Goal: Task Accomplishment & Management: Use online tool/utility

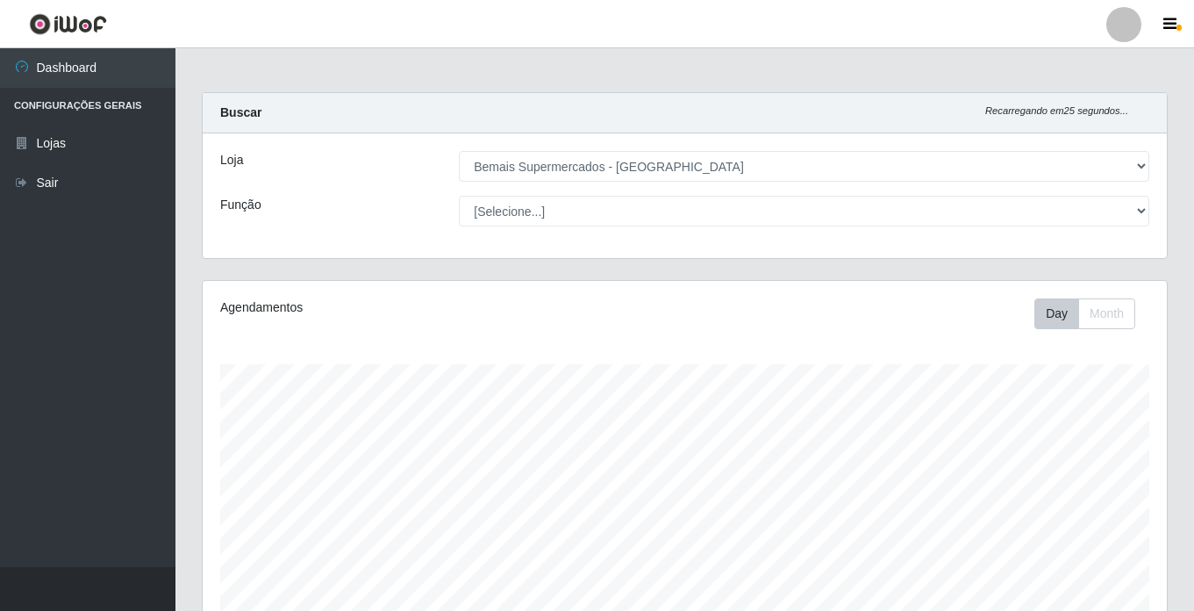
select select "250"
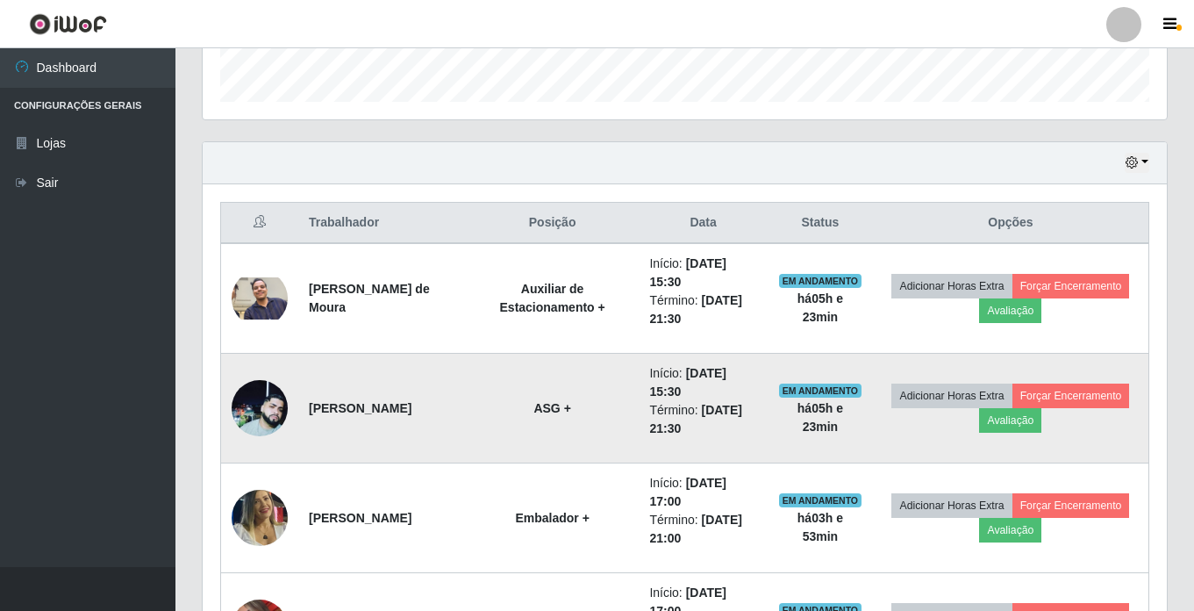
scroll to position [286, 0]
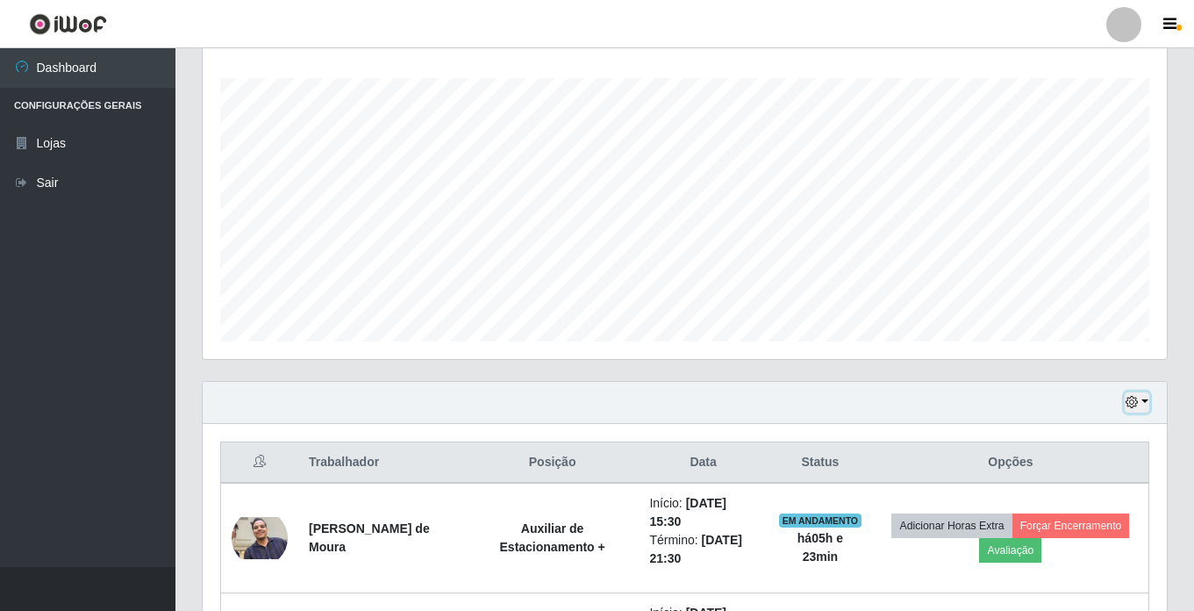
click at [1132, 407] on icon "button" at bounding box center [1131, 402] width 12 height 12
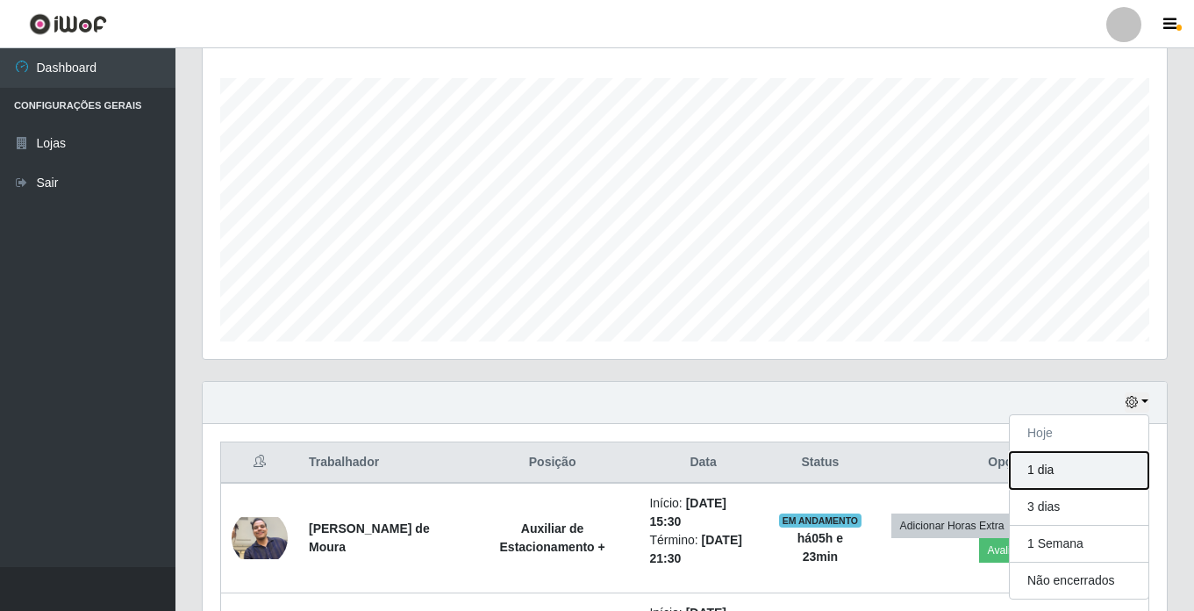
click at [1033, 471] on button "1 dia" at bounding box center [1079, 470] width 139 height 37
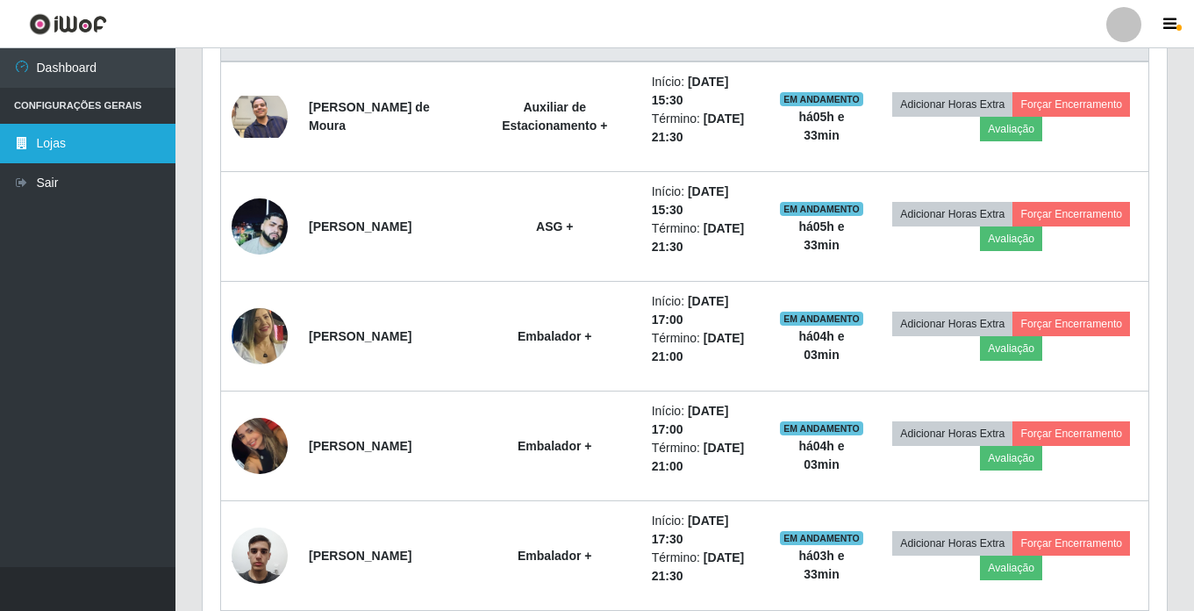
scroll to position [725, 0]
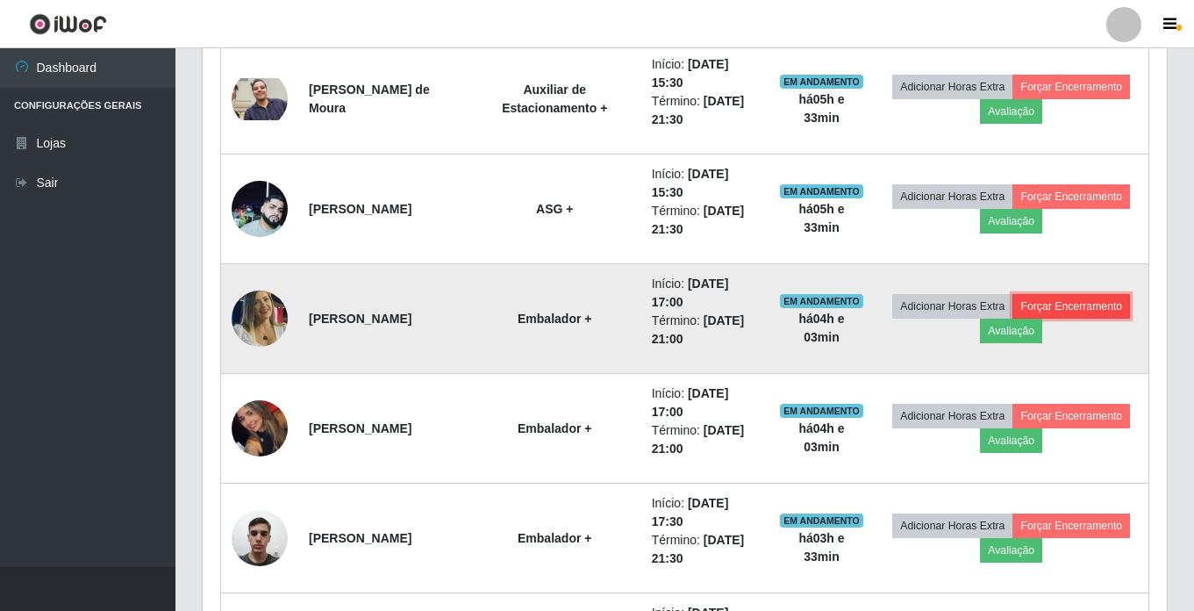
click at [1012, 318] on button "Forçar Encerramento" at bounding box center [1071, 306] width 118 height 25
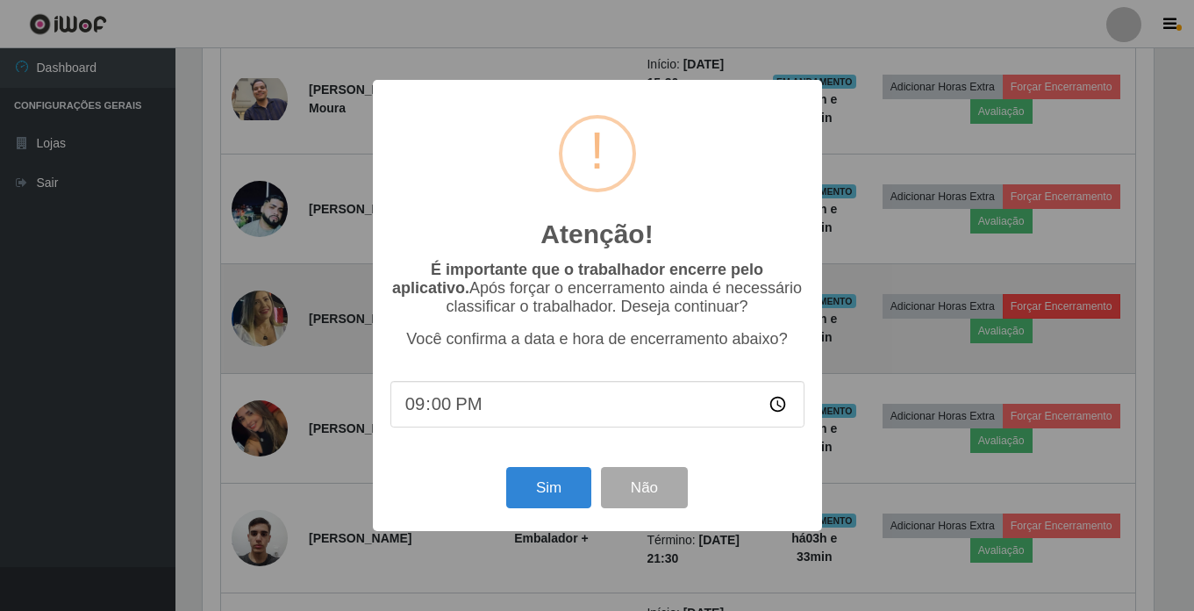
scroll to position [364, 955]
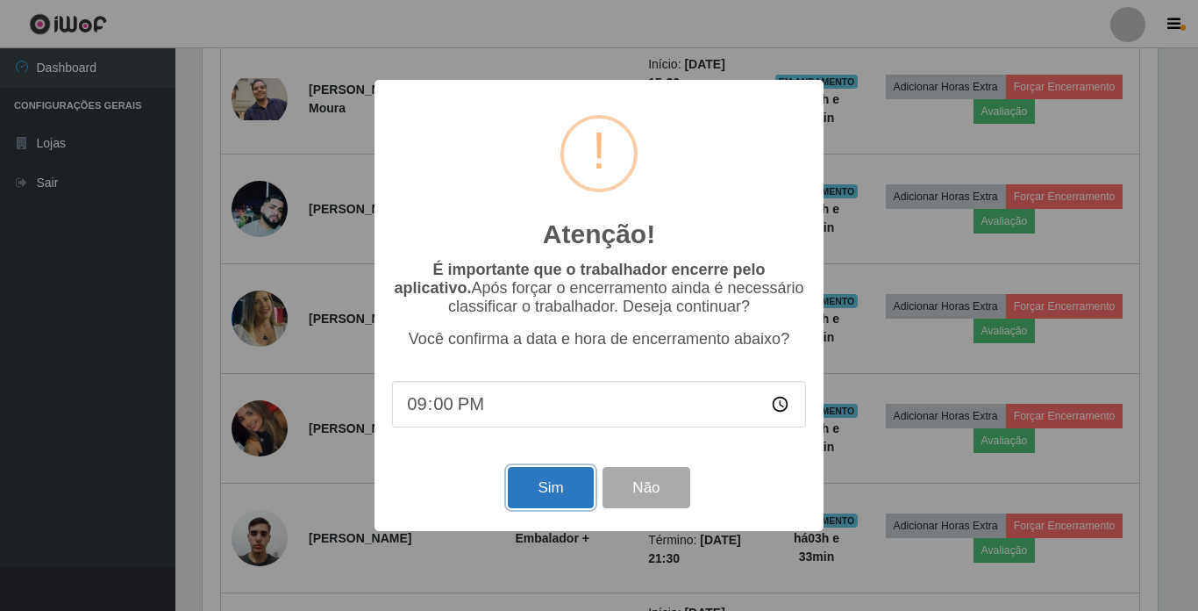
click at [537, 486] on button "Sim" at bounding box center [550, 487] width 85 height 41
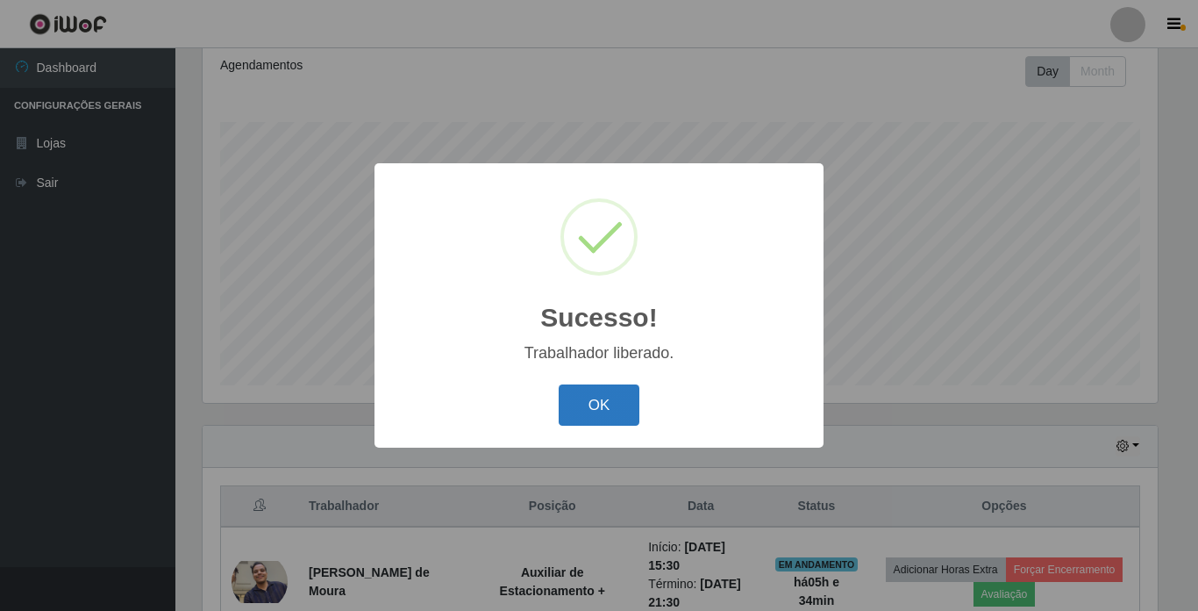
click at [594, 409] on button "OK" at bounding box center [600, 404] width 82 height 41
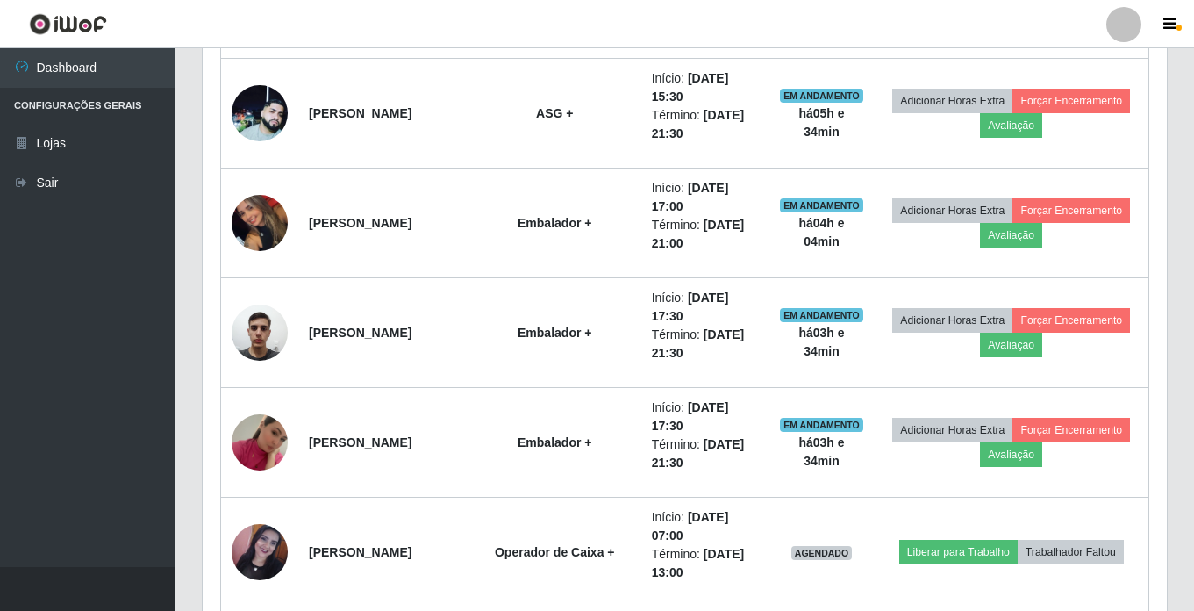
scroll to position [790, 0]
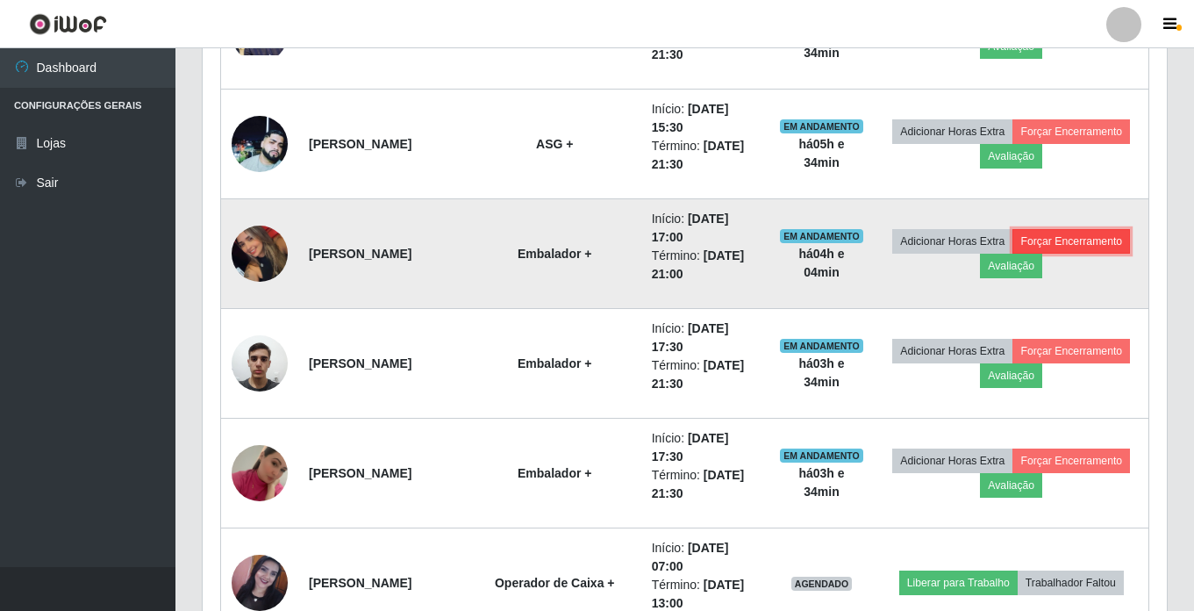
click at [1012, 254] on button "Forçar Encerramento" at bounding box center [1071, 241] width 118 height 25
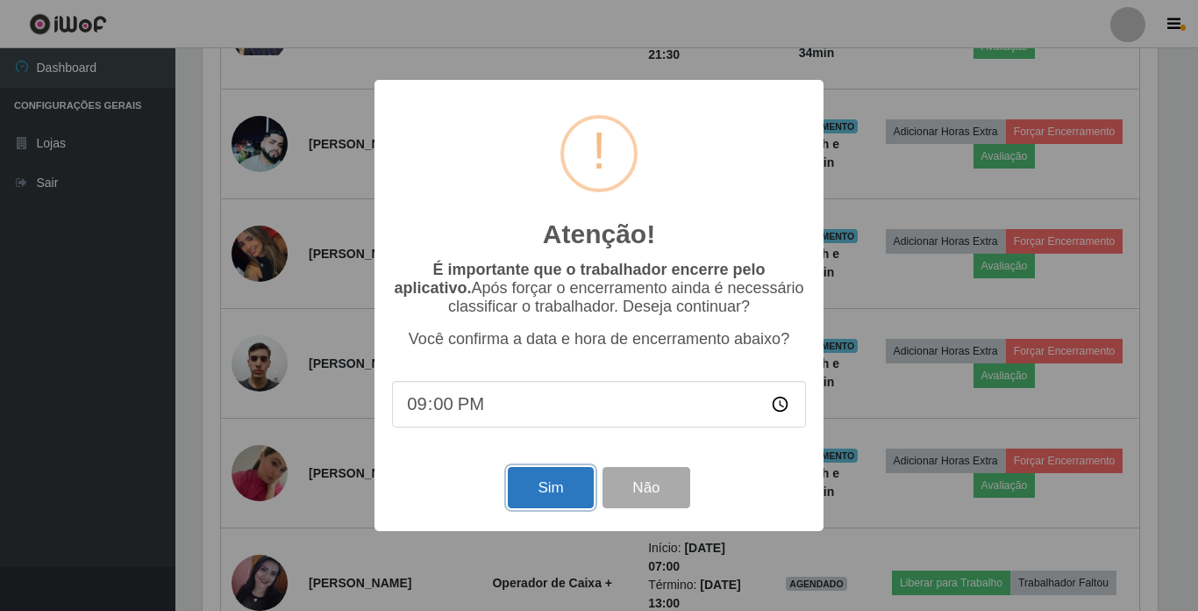
click at [529, 486] on button "Sim" at bounding box center [550, 487] width 85 height 41
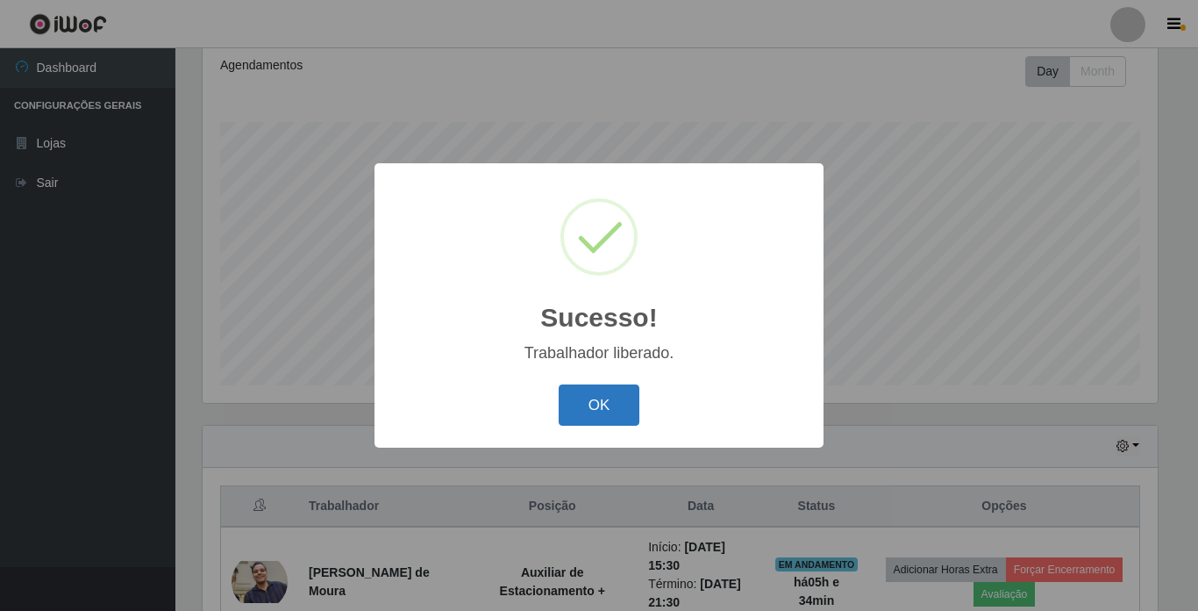
click at [625, 403] on button "OK" at bounding box center [600, 404] width 82 height 41
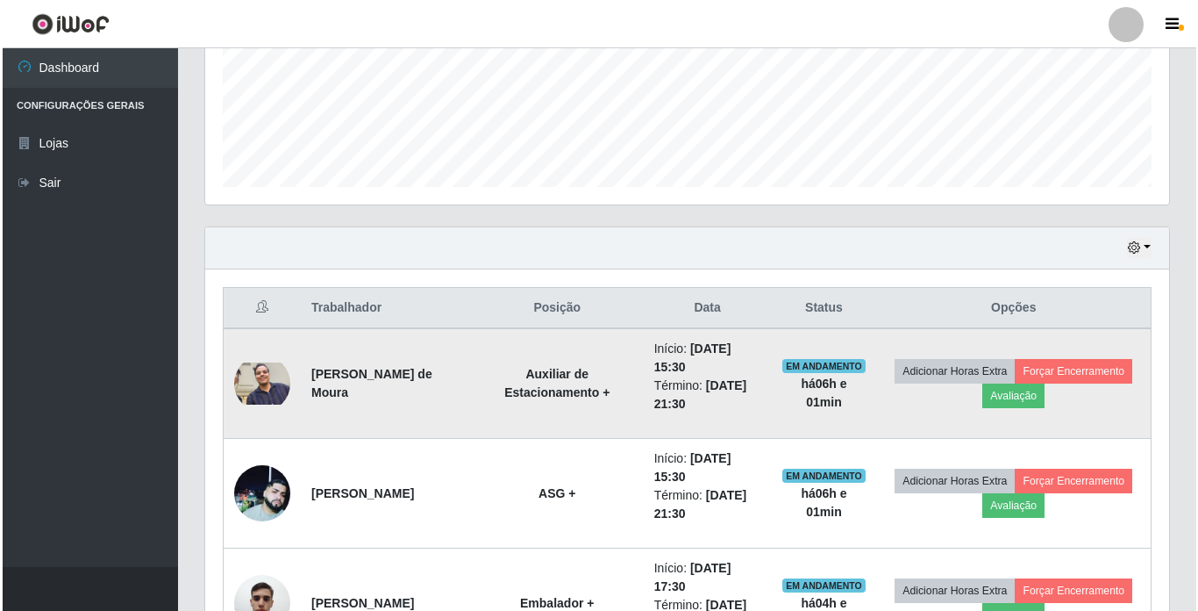
scroll to position [526, 0]
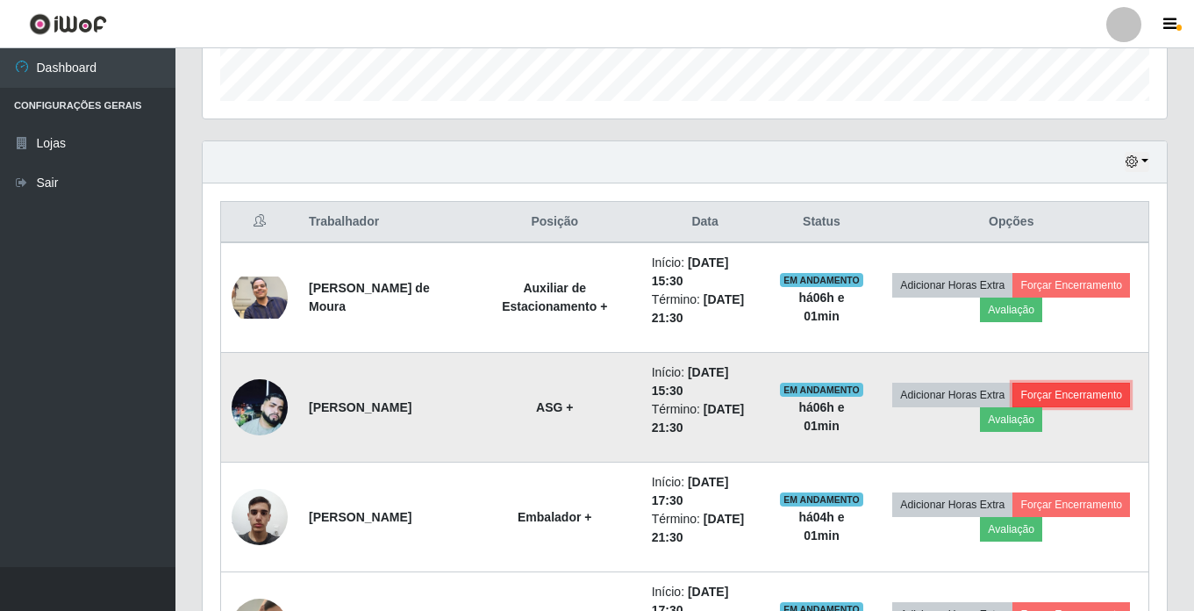
click at [1012, 407] on button "Forçar Encerramento" at bounding box center [1071, 394] width 118 height 25
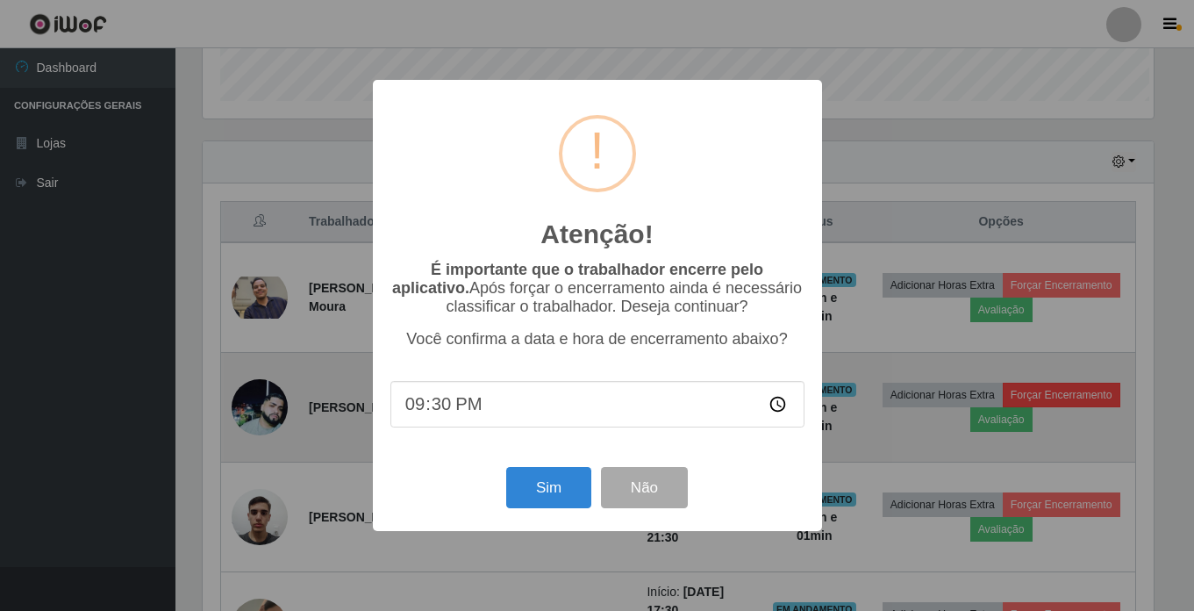
scroll to position [364, 955]
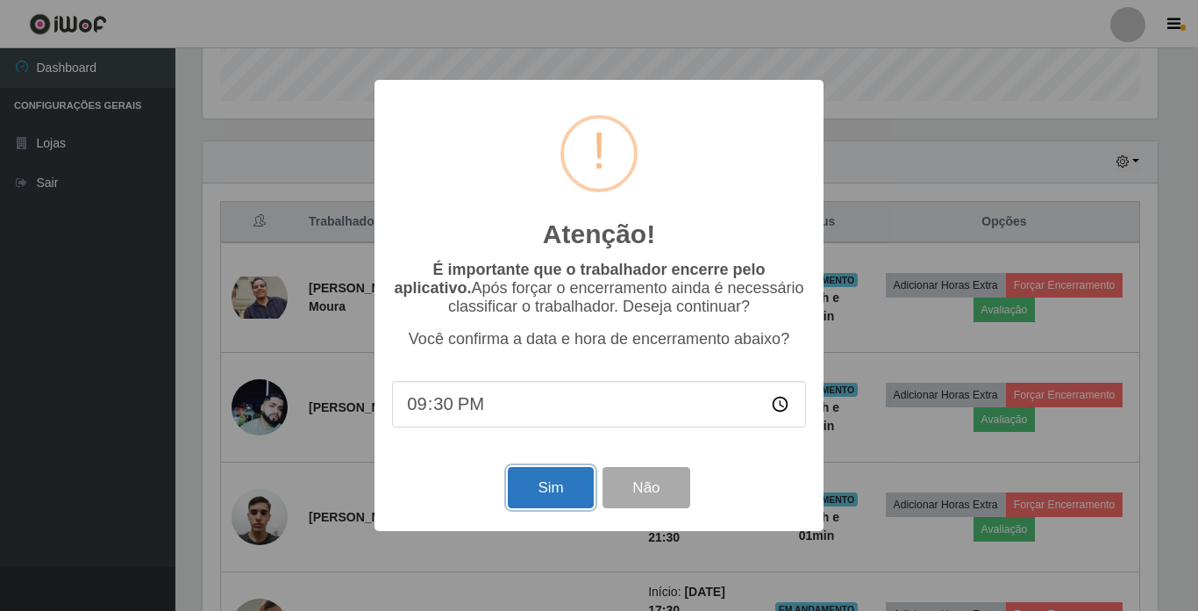
click at [550, 497] on button "Sim" at bounding box center [550, 487] width 85 height 41
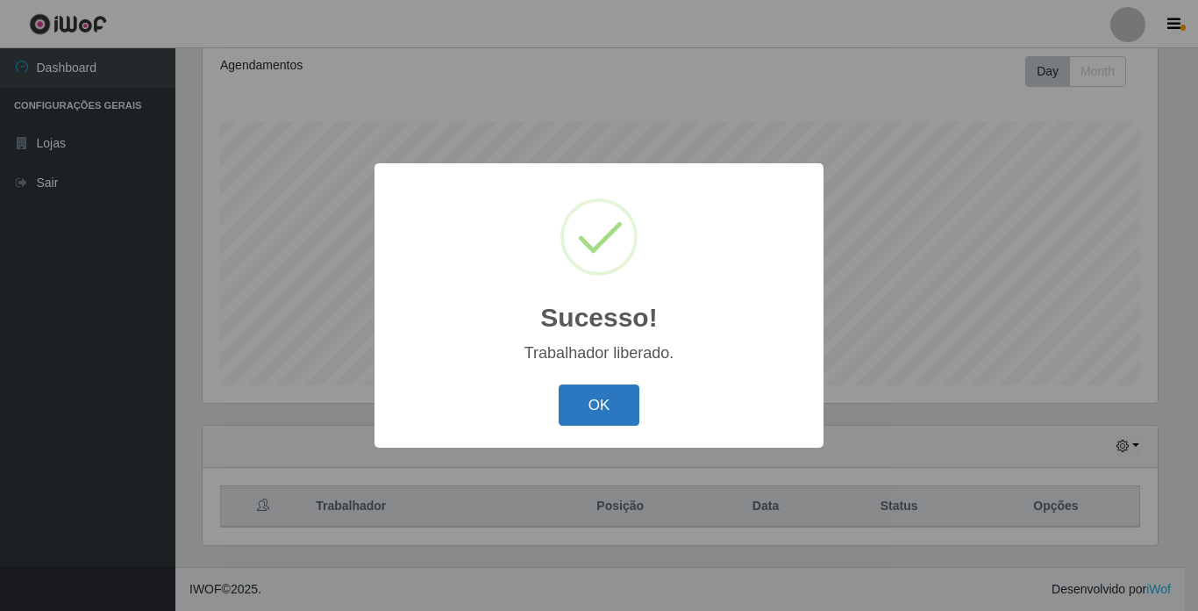
click at [605, 407] on button "OK" at bounding box center [600, 404] width 82 height 41
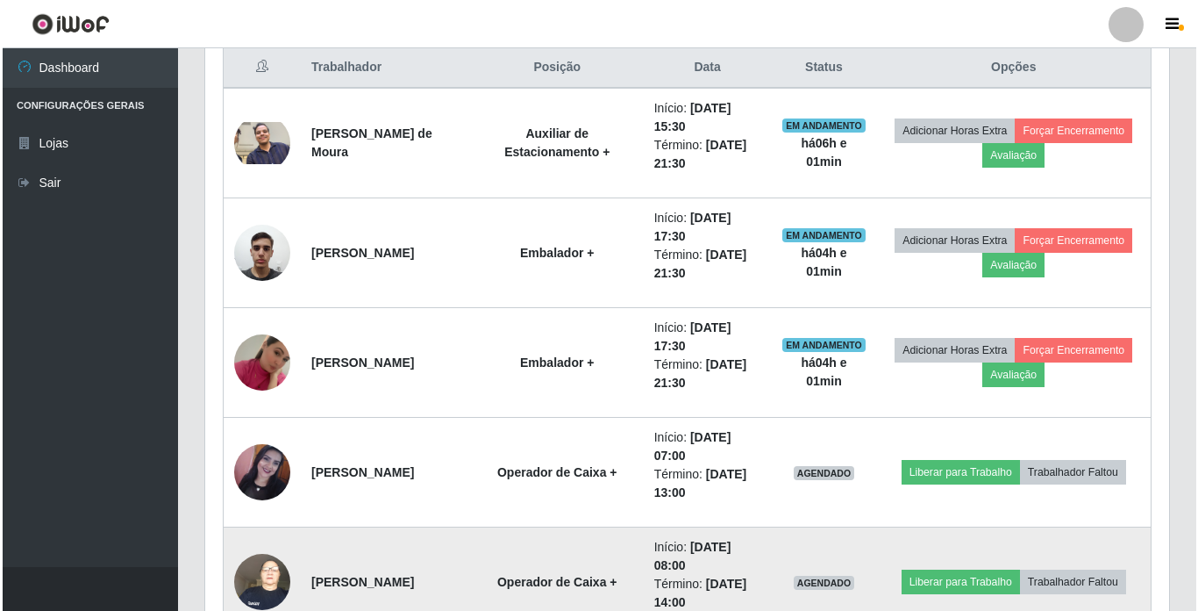
scroll to position [593, 0]
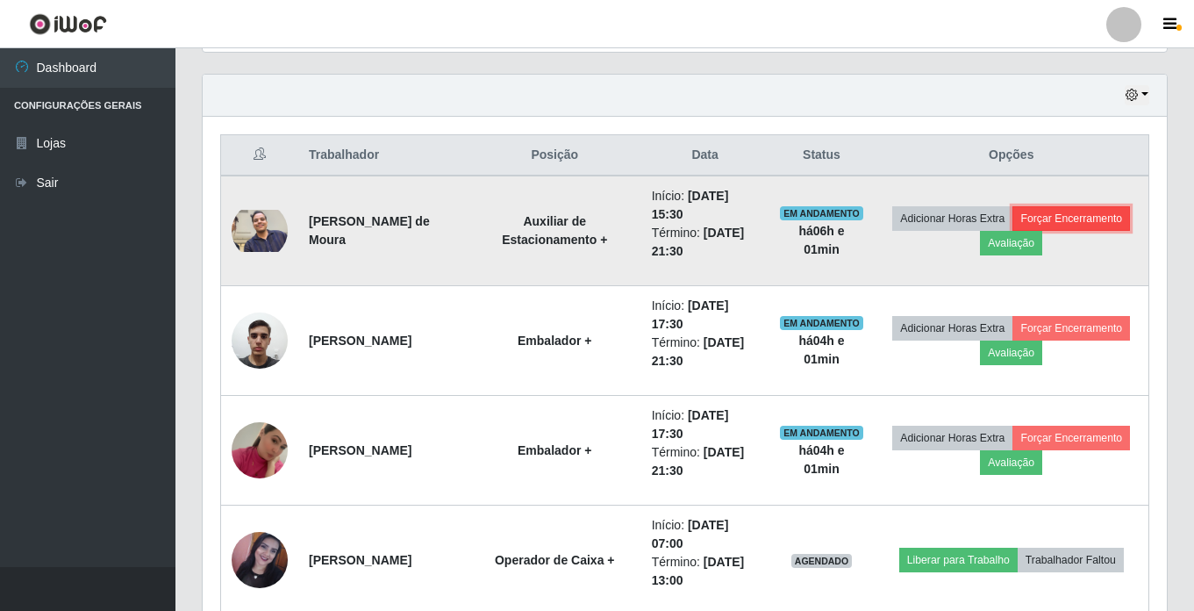
click at [1012, 231] on button "Forçar Encerramento" at bounding box center [1071, 218] width 118 height 25
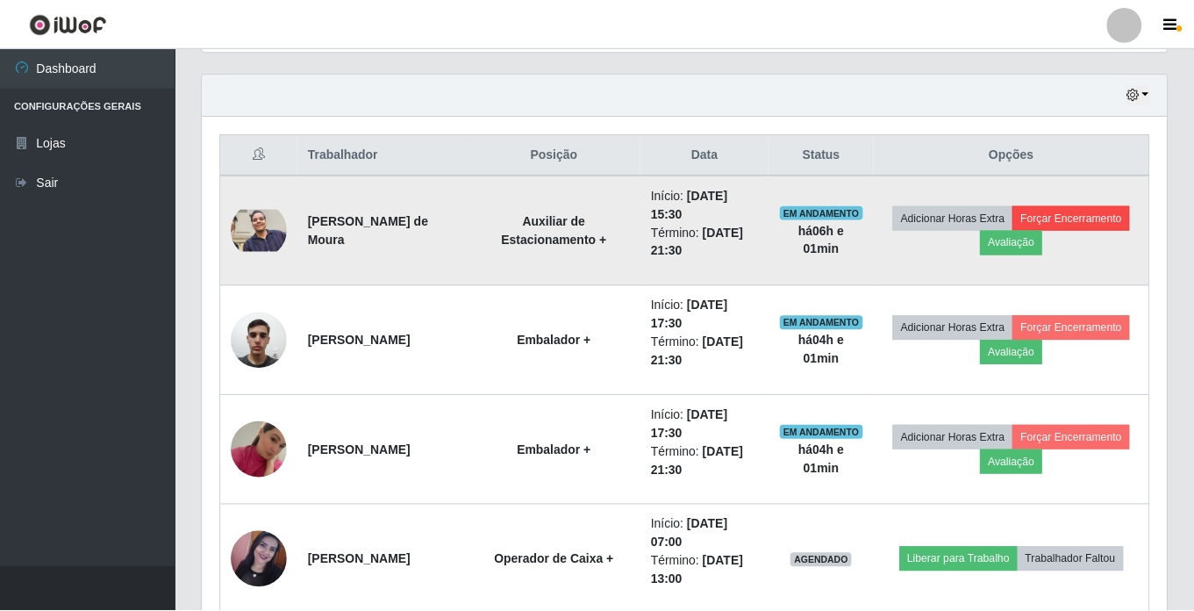
scroll to position [364, 955]
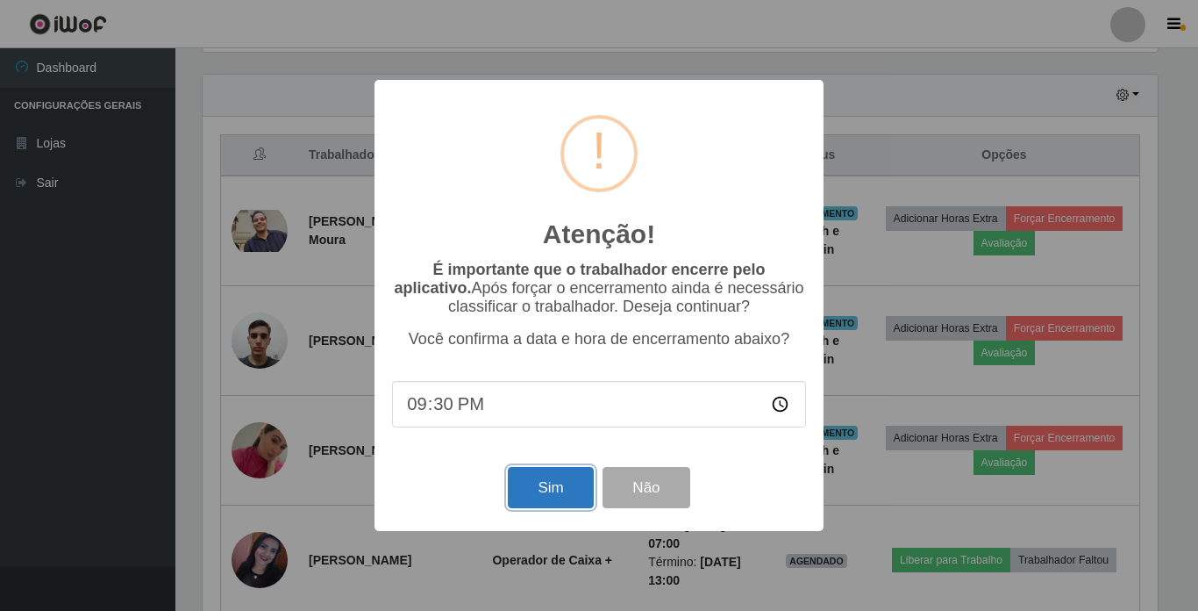
click at [546, 497] on button "Sim" at bounding box center [550, 487] width 85 height 41
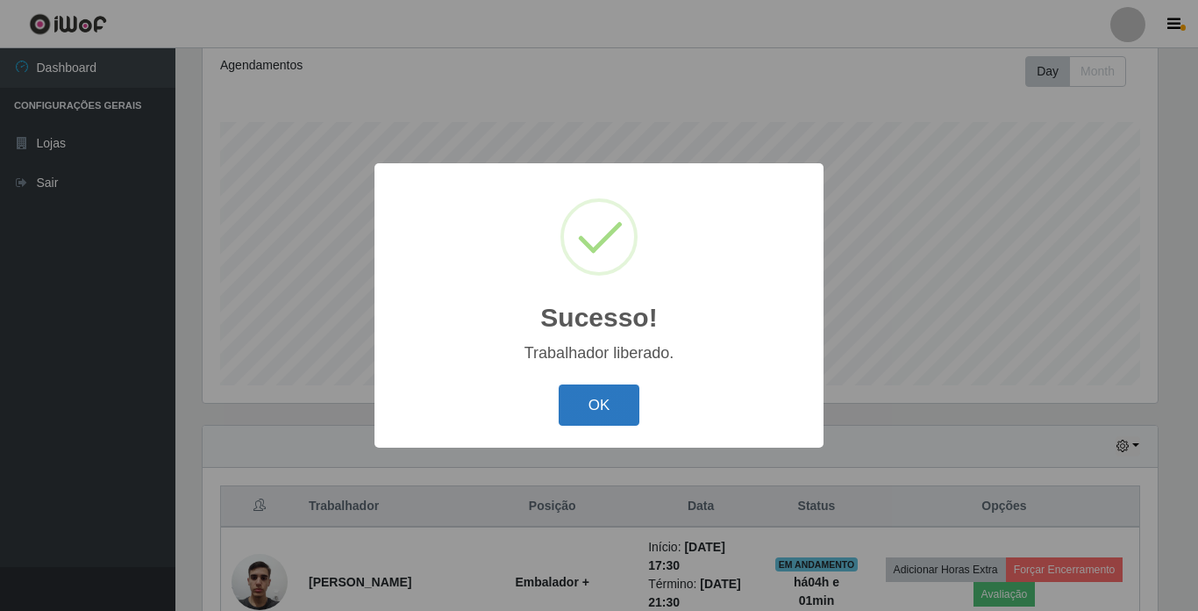
click at [605, 408] on button "OK" at bounding box center [600, 404] width 82 height 41
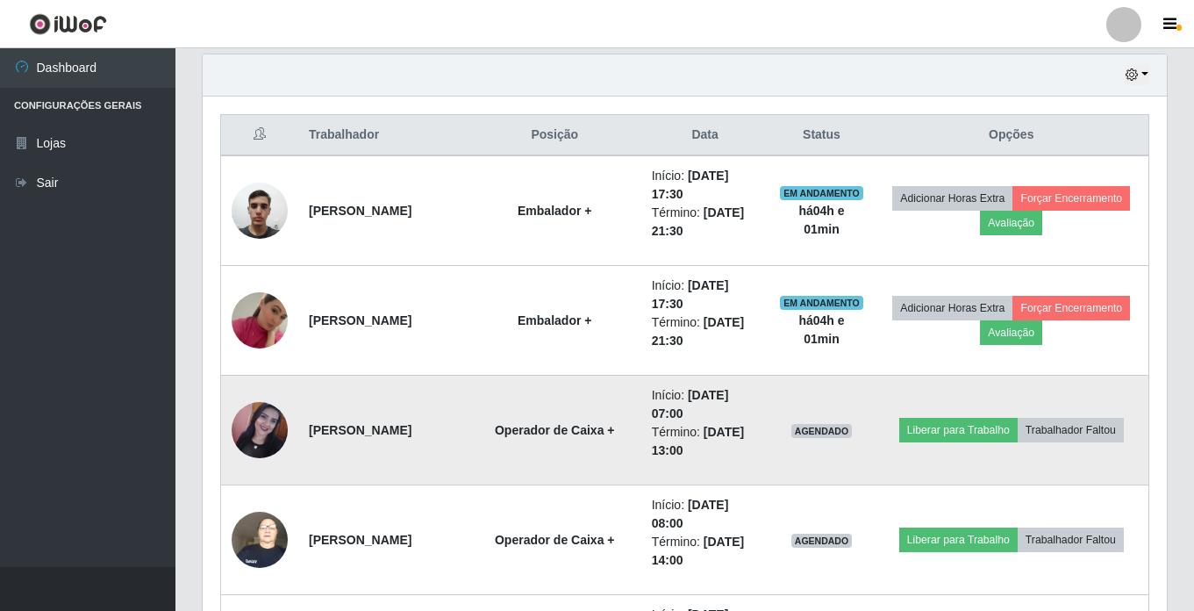
scroll to position [614, 0]
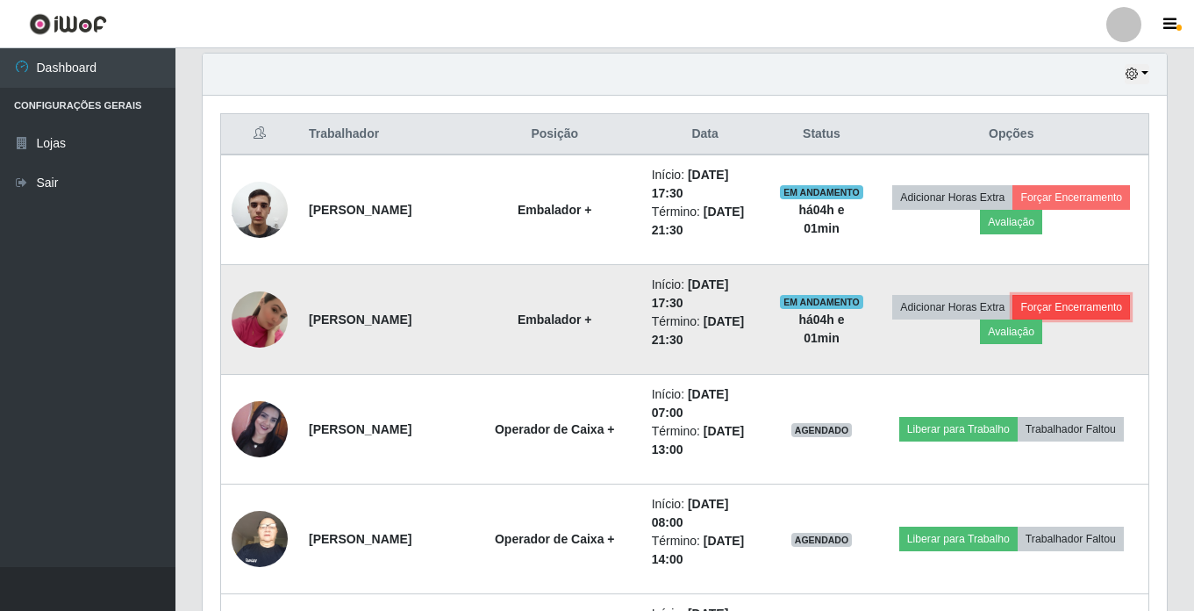
click at [1012, 319] on button "Forçar Encerramento" at bounding box center [1071, 307] width 118 height 25
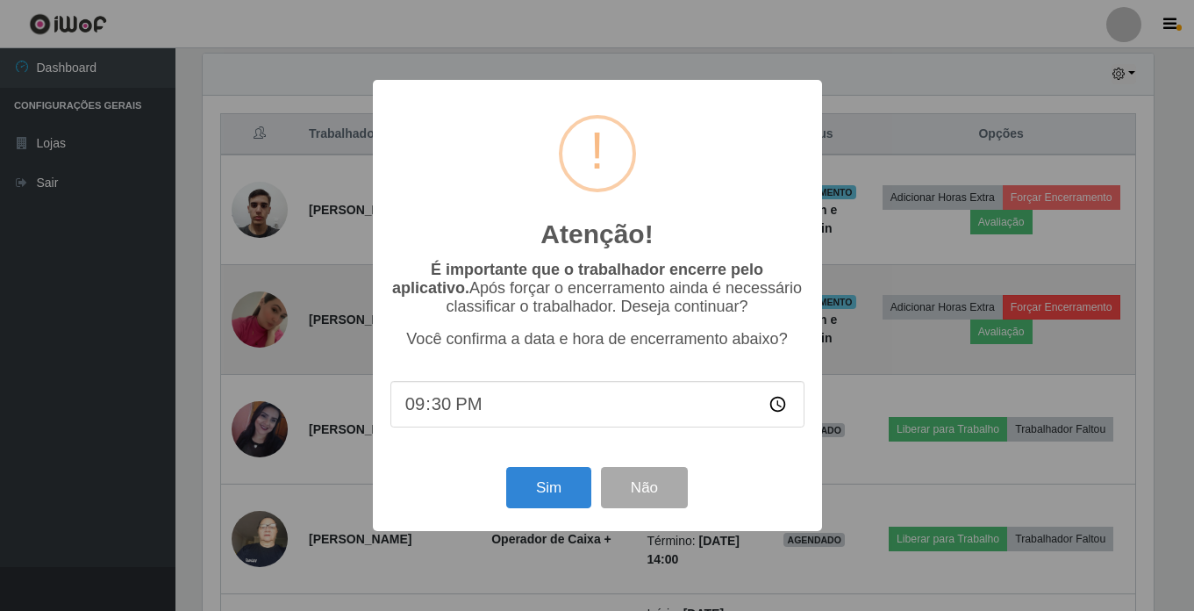
scroll to position [364, 955]
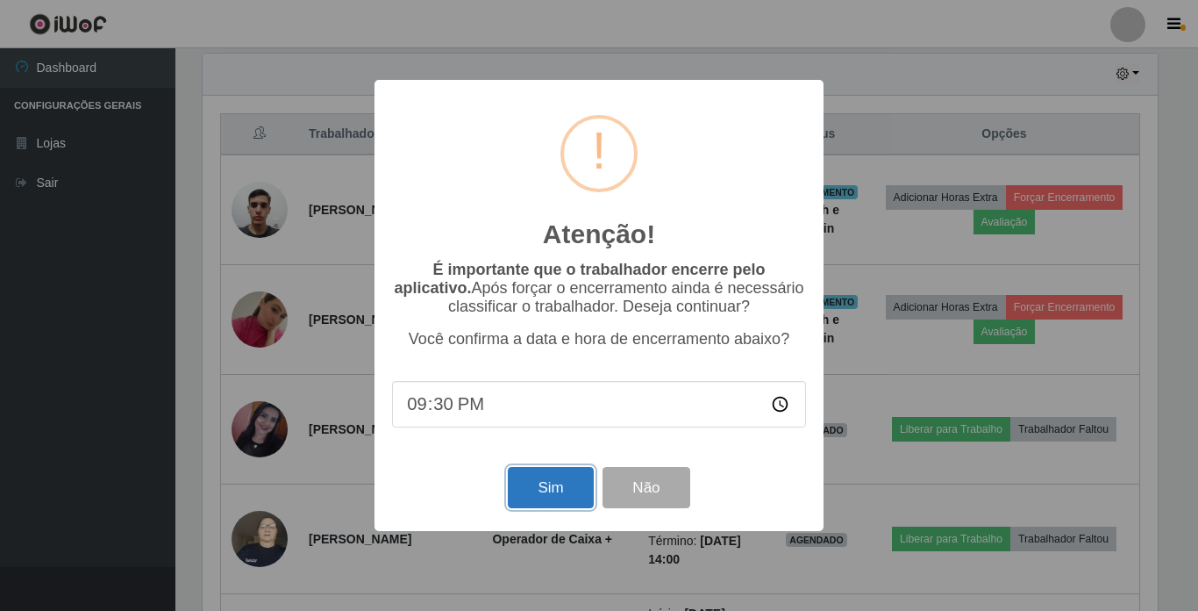
click at [539, 497] on button "Sim" at bounding box center [550, 487] width 85 height 41
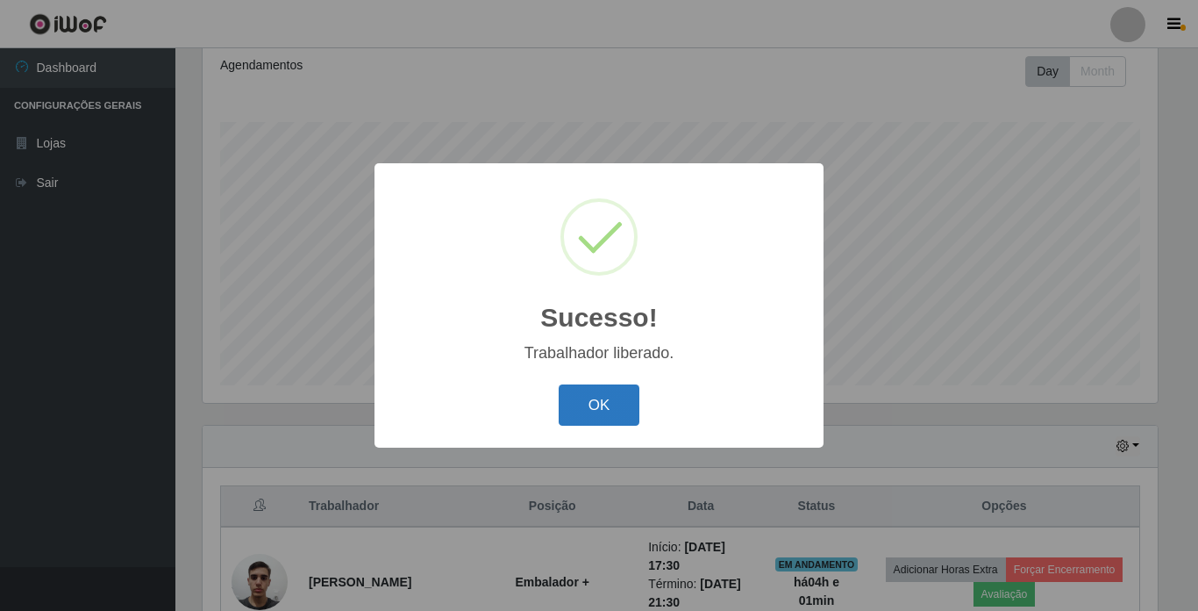
click at [611, 411] on button "OK" at bounding box center [600, 404] width 82 height 41
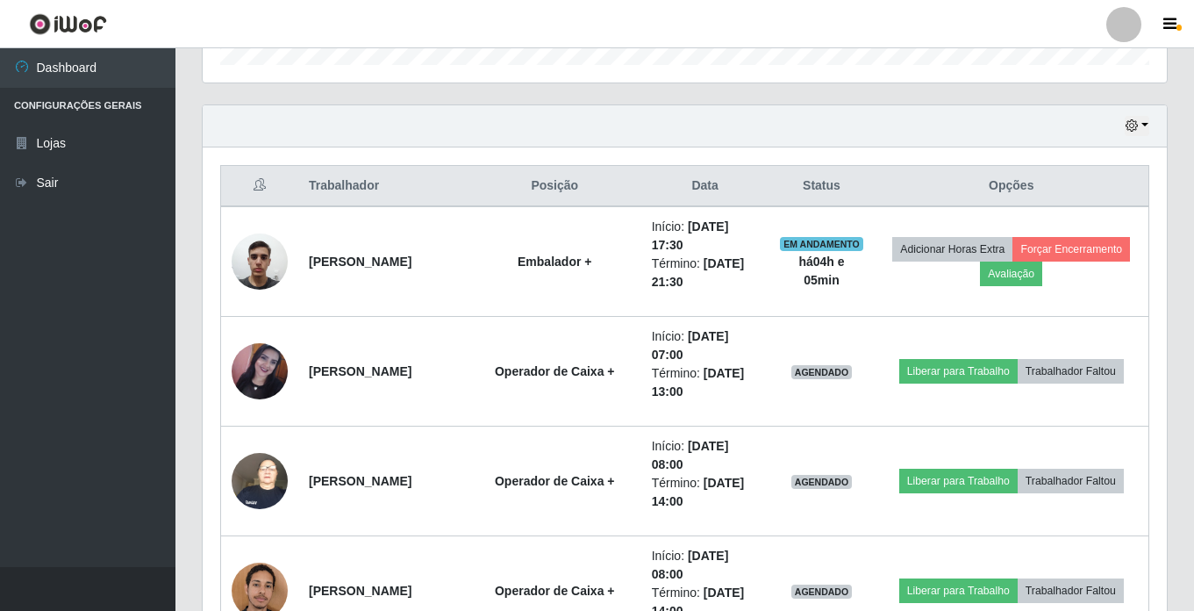
scroll to position [593, 0]
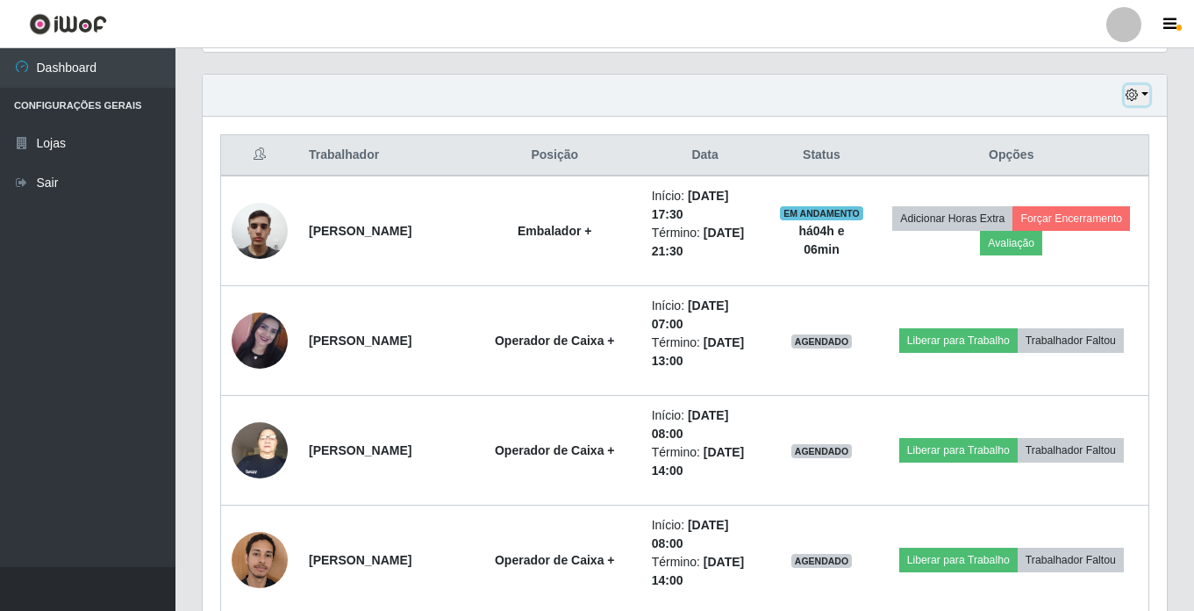
click at [1137, 94] on icon "button" at bounding box center [1131, 95] width 12 height 12
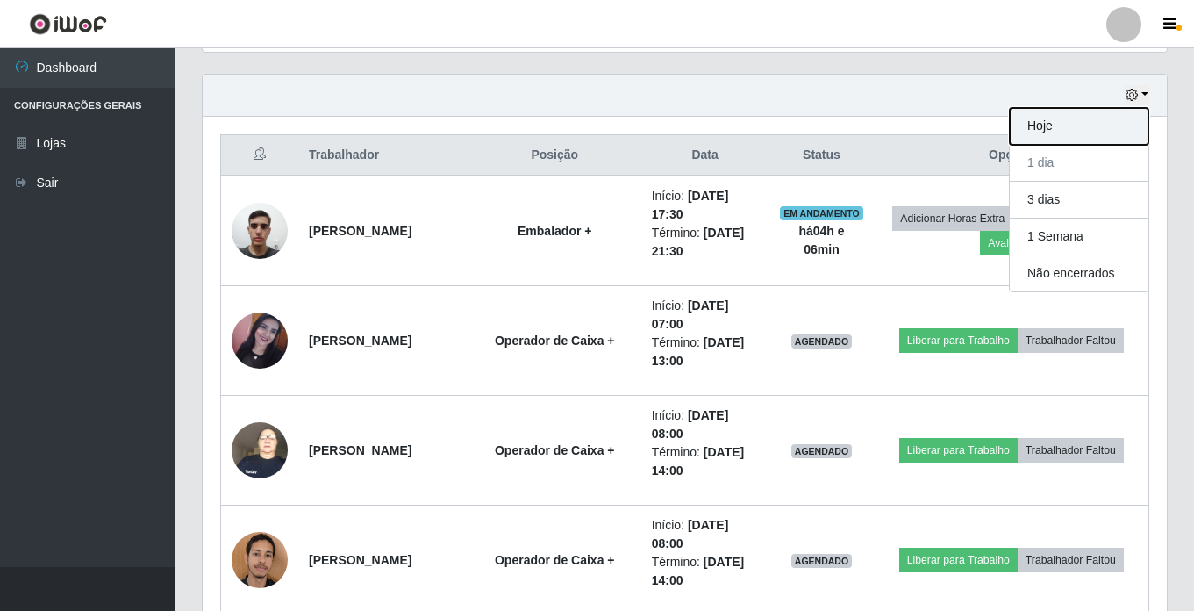
click at [1118, 125] on button "Hoje" at bounding box center [1079, 126] width 139 height 37
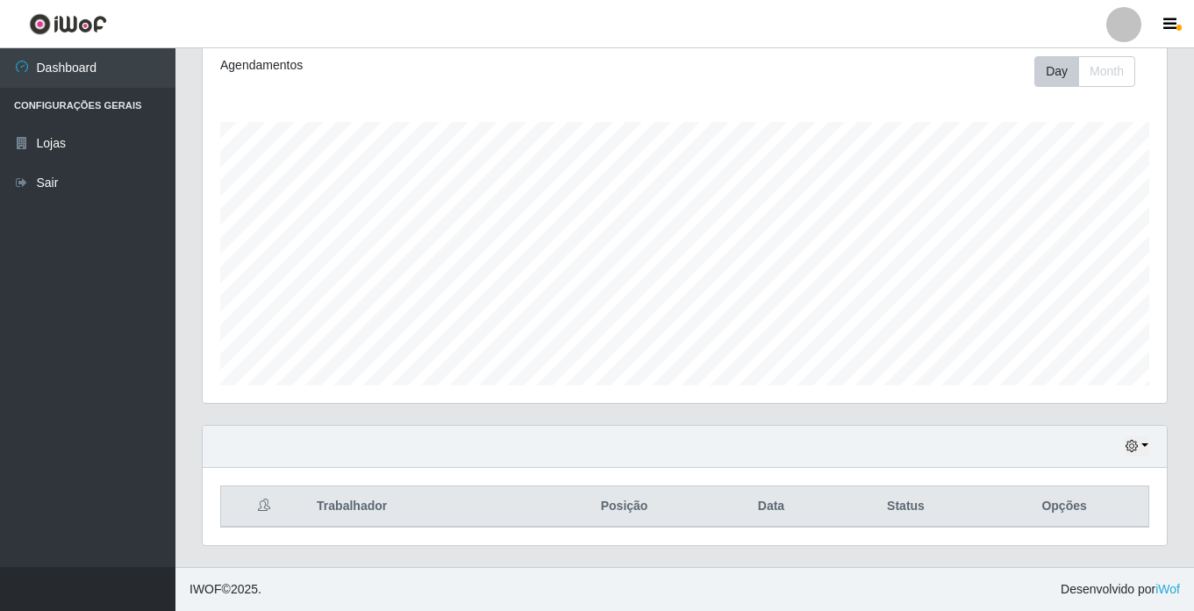
scroll to position [352, 0]
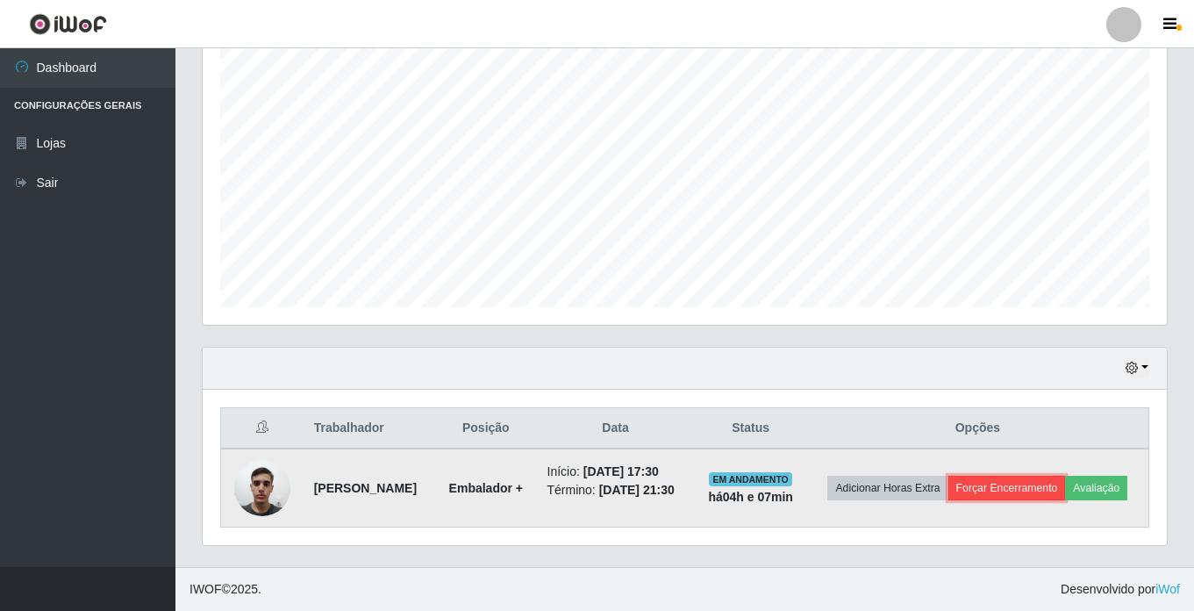
click at [1066, 475] on button "Forçar Encerramento" at bounding box center [1007, 487] width 118 height 25
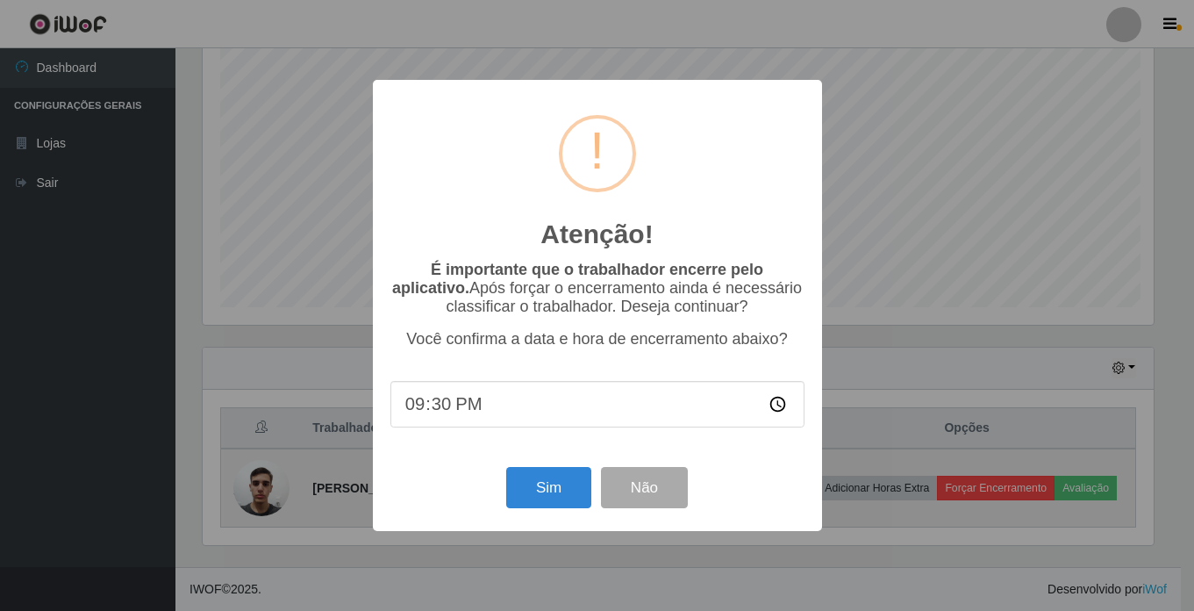
scroll to position [364, 955]
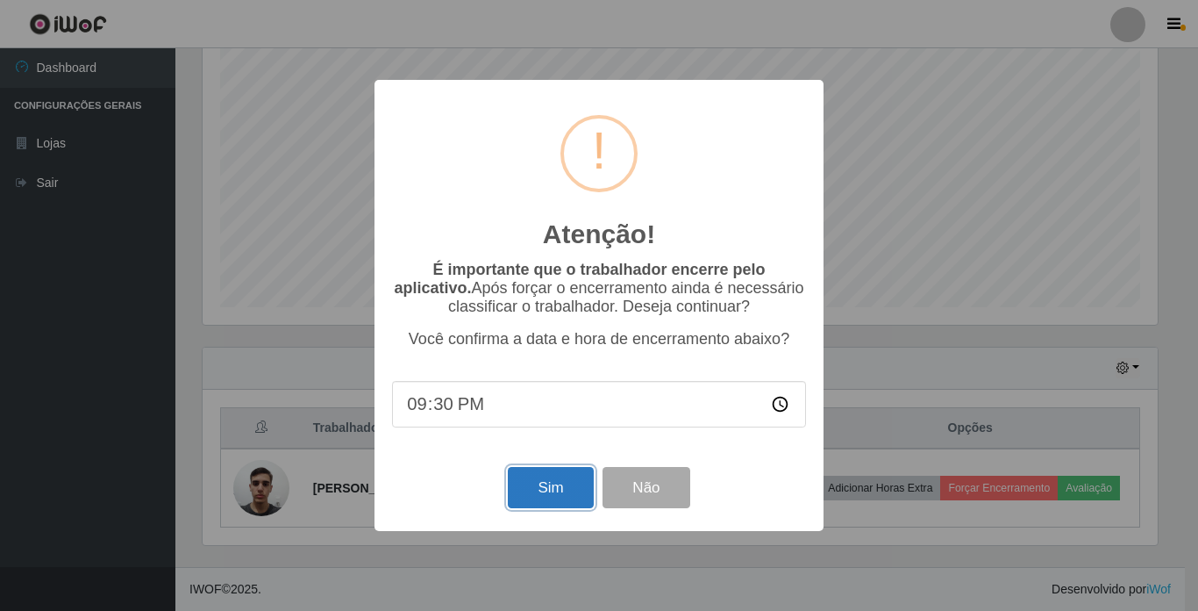
click at [534, 503] on button "Sim" at bounding box center [550, 487] width 85 height 41
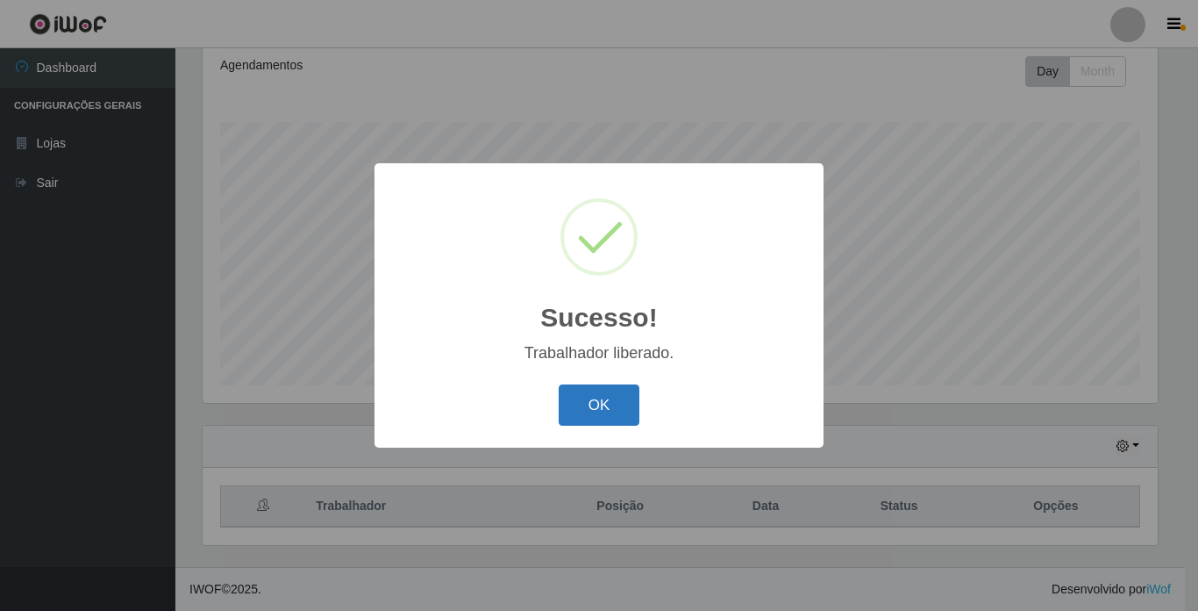
click at [590, 405] on button "OK" at bounding box center [600, 404] width 82 height 41
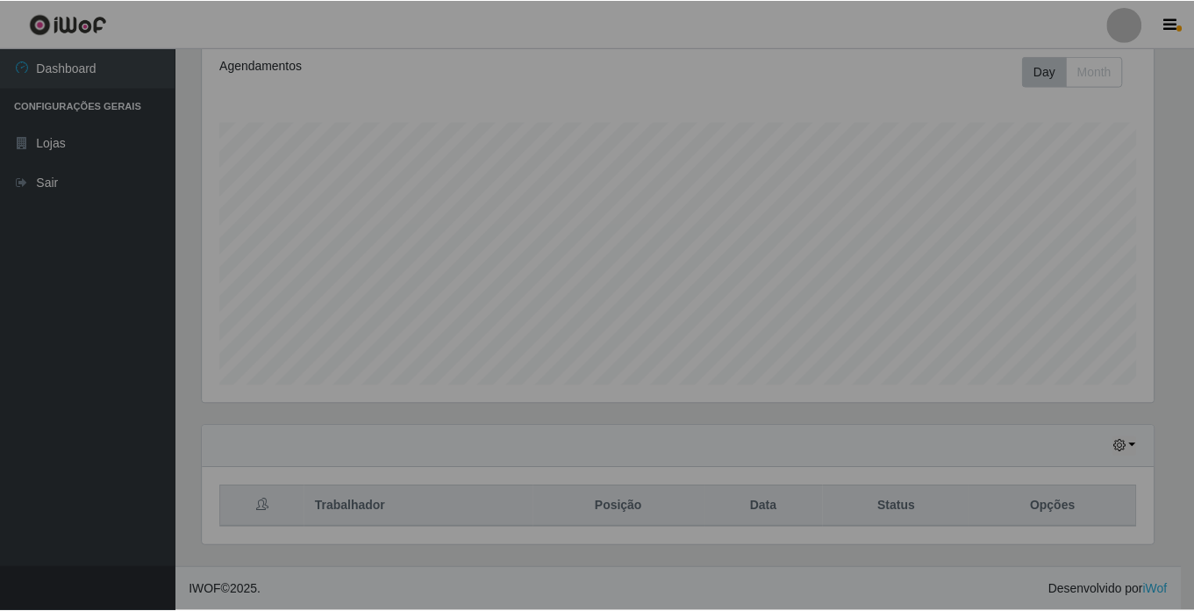
scroll to position [364, 964]
